Goal: Navigation & Orientation: Find specific page/section

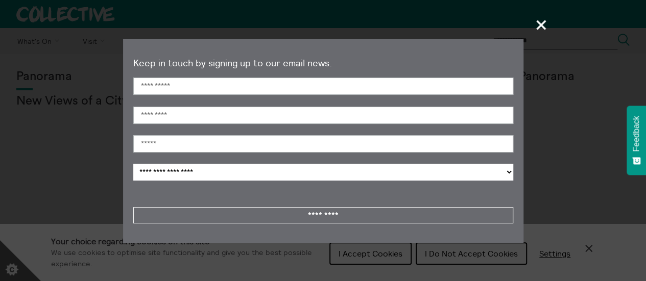
click at [547, 22] on span "+" at bounding box center [541, 25] width 30 height 30
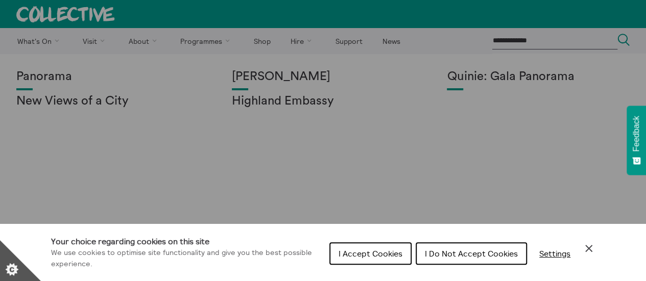
click at [479, 257] on span "I Do Not Accept Cookies" at bounding box center [471, 254] width 93 height 10
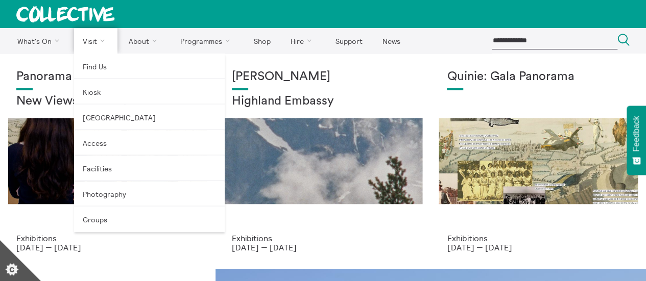
click at [87, 34] on link "Visit" at bounding box center [96, 41] width 44 height 26
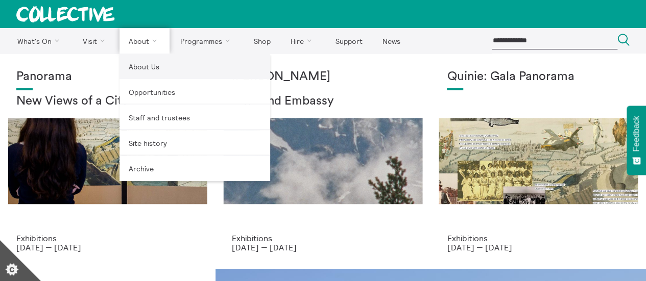
click at [139, 69] on link "About Us" at bounding box center [194, 67] width 151 height 26
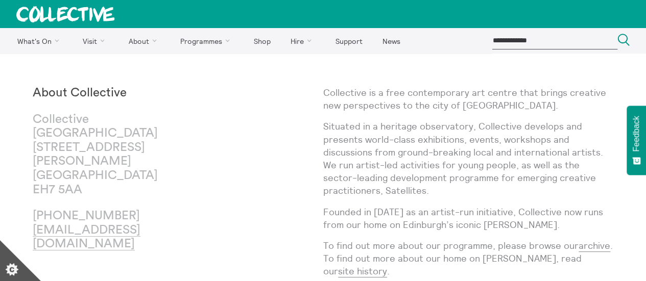
click at [430, 125] on p "Situated in a heritage observatory, Collective develops and presents world-clas…" at bounding box center [468, 158] width 291 height 77
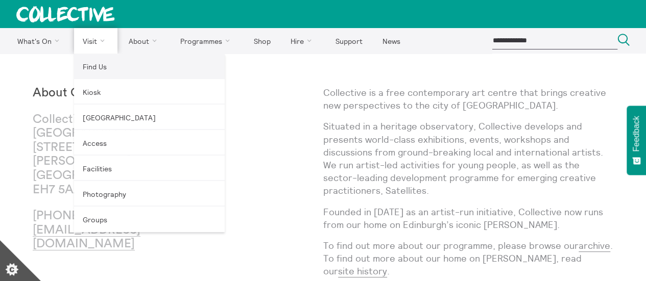
click at [95, 65] on link "Find Us" at bounding box center [149, 67] width 151 height 26
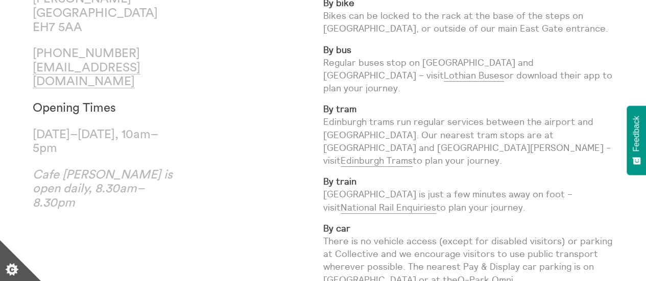
scroll to position [163, 0]
